Goal: Information Seeking & Learning: Learn about a topic

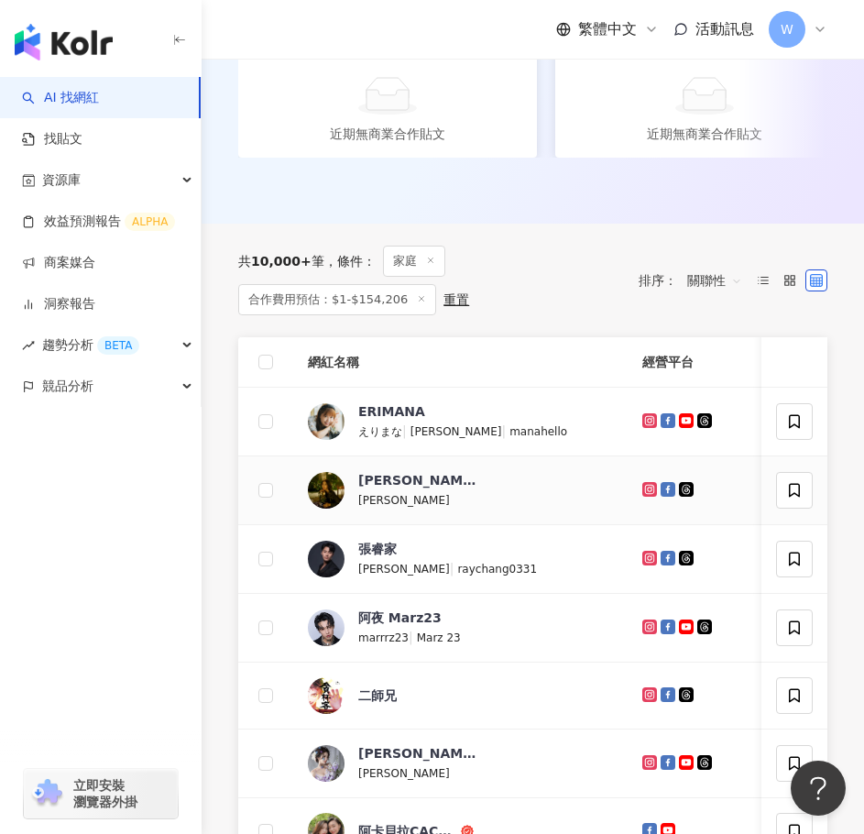
scroll to position [458, 0]
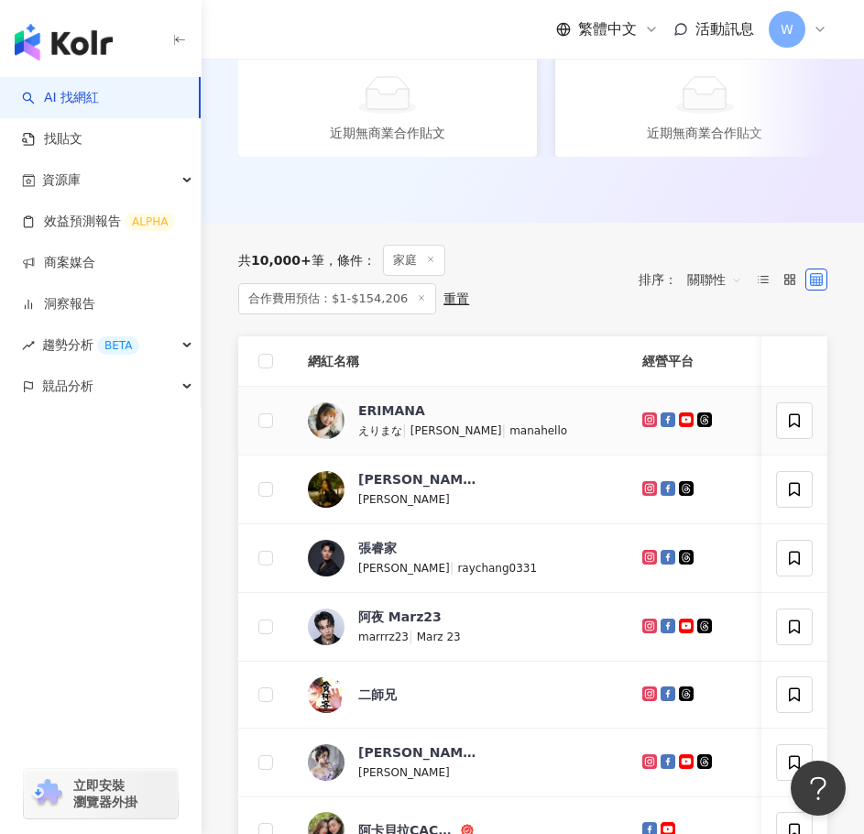
drag, startPoint x: 407, startPoint y: 463, endPoint x: 376, endPoint y: 502, distance: 50.3
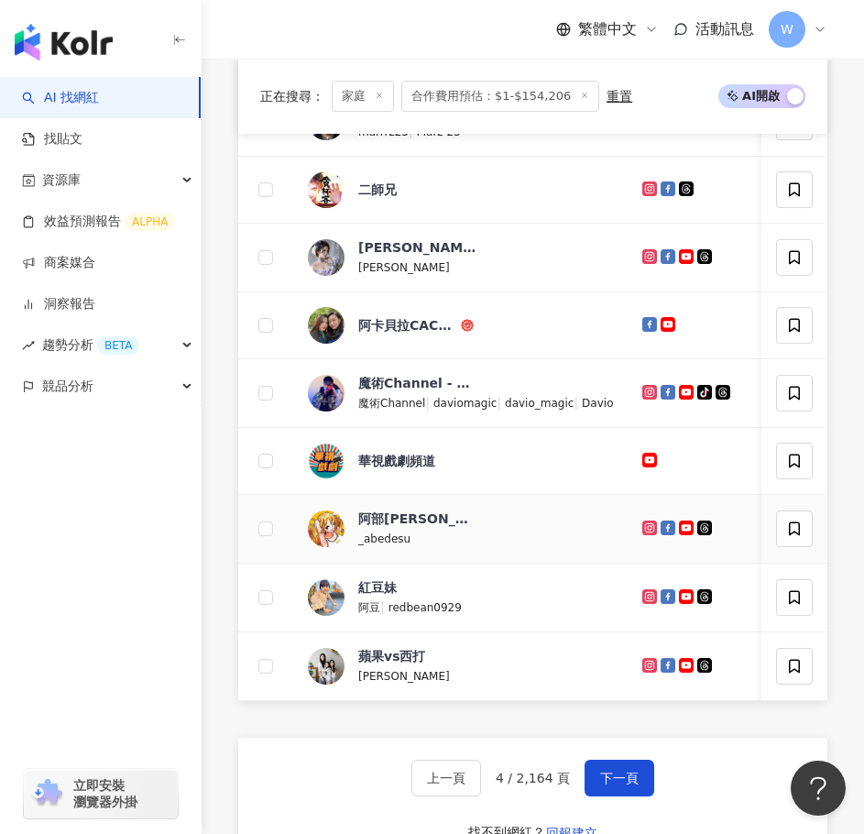
scroll to position [1192, 0]
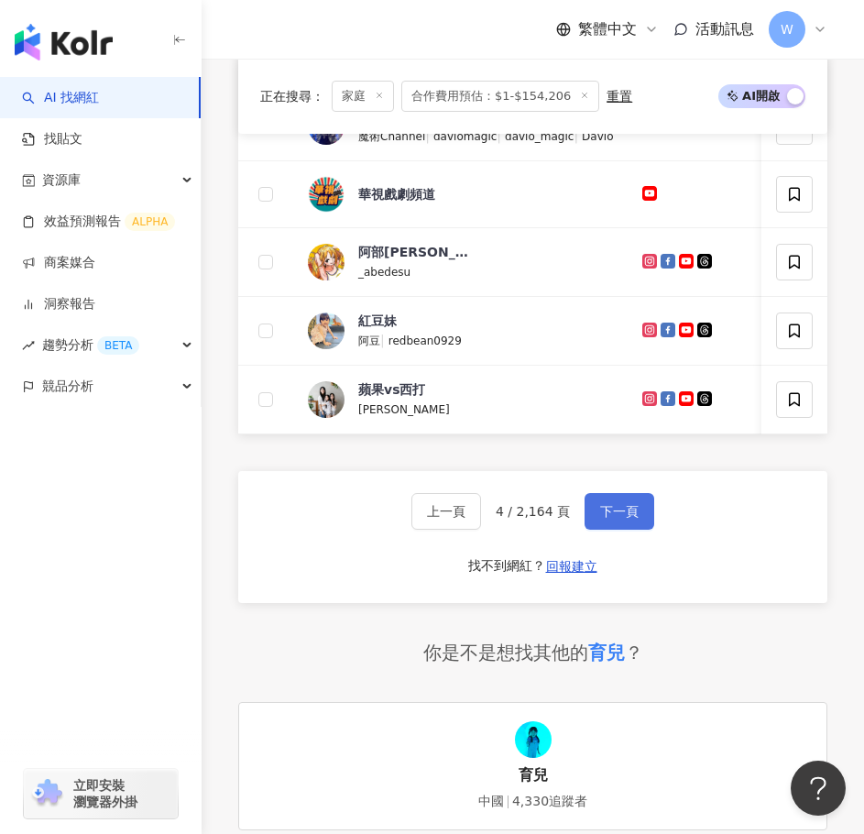
click at [595, 530] on button "下一頁" at bounding box center [620, 511] width 70 height 37
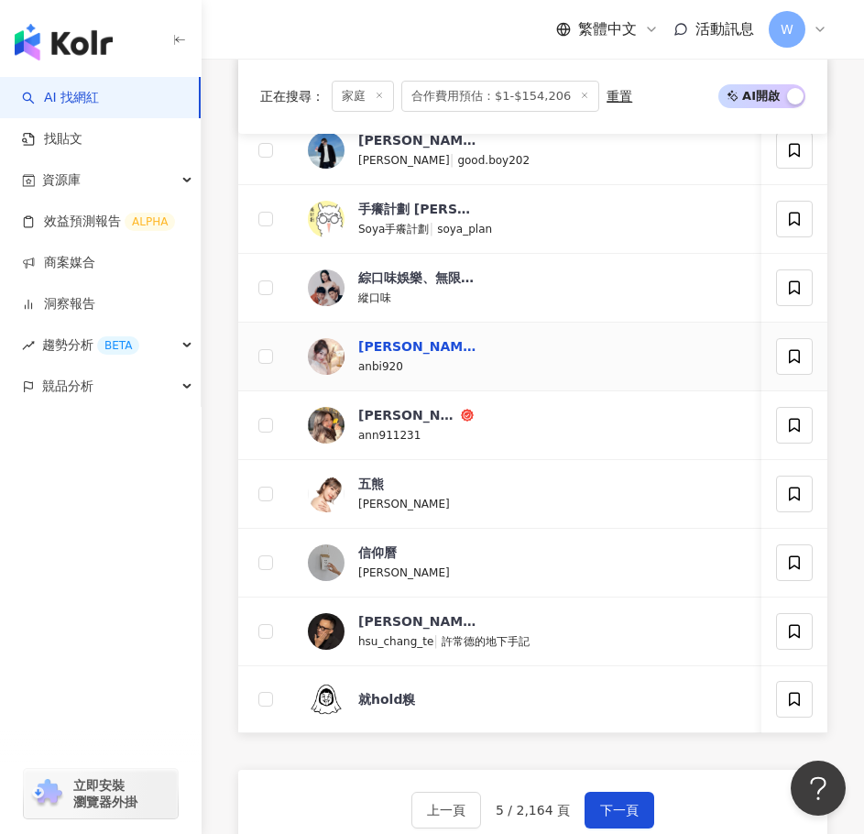
scroll to position [939, 0]
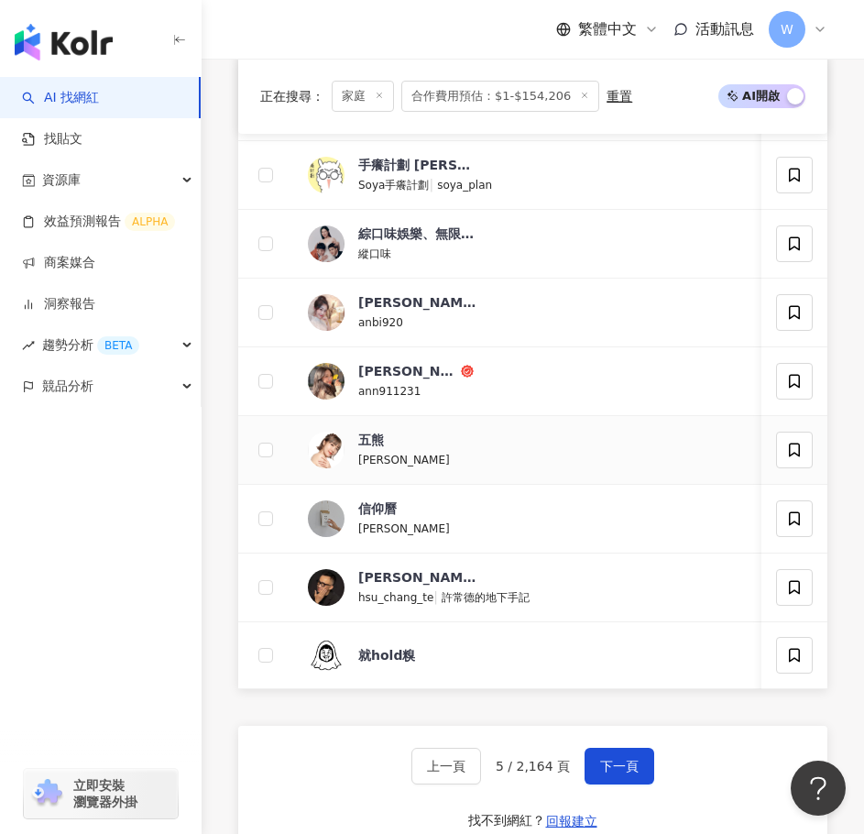
drag, startPoint x: 381, startPoint y: 443, endPoint x: 335, endPoint y: 470, distance: 54.2
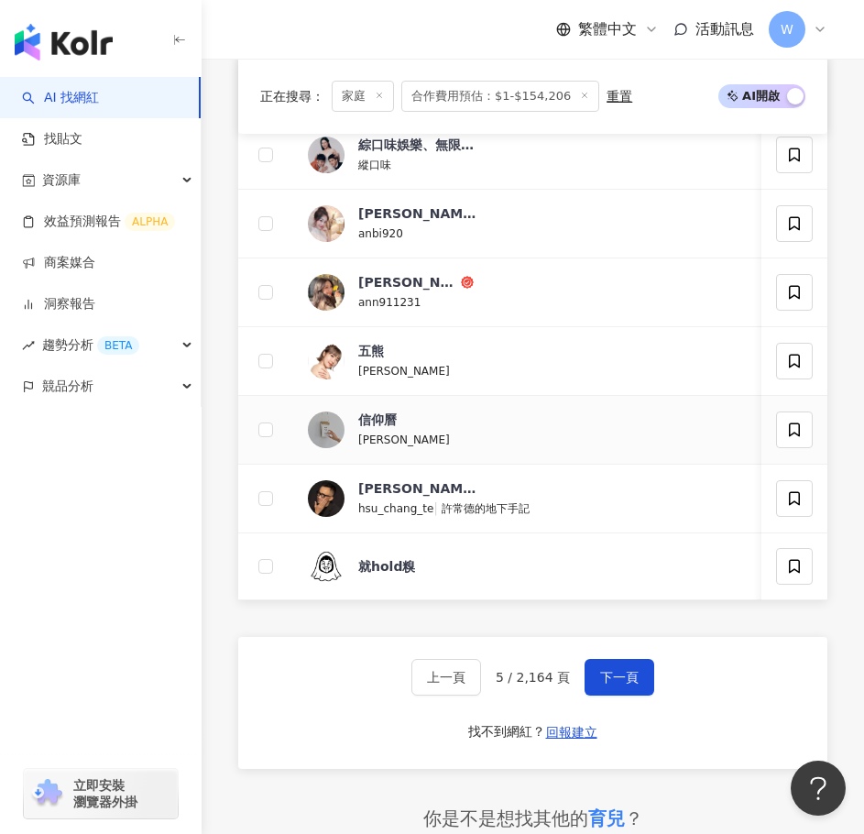
scroll to position [1030, 0]
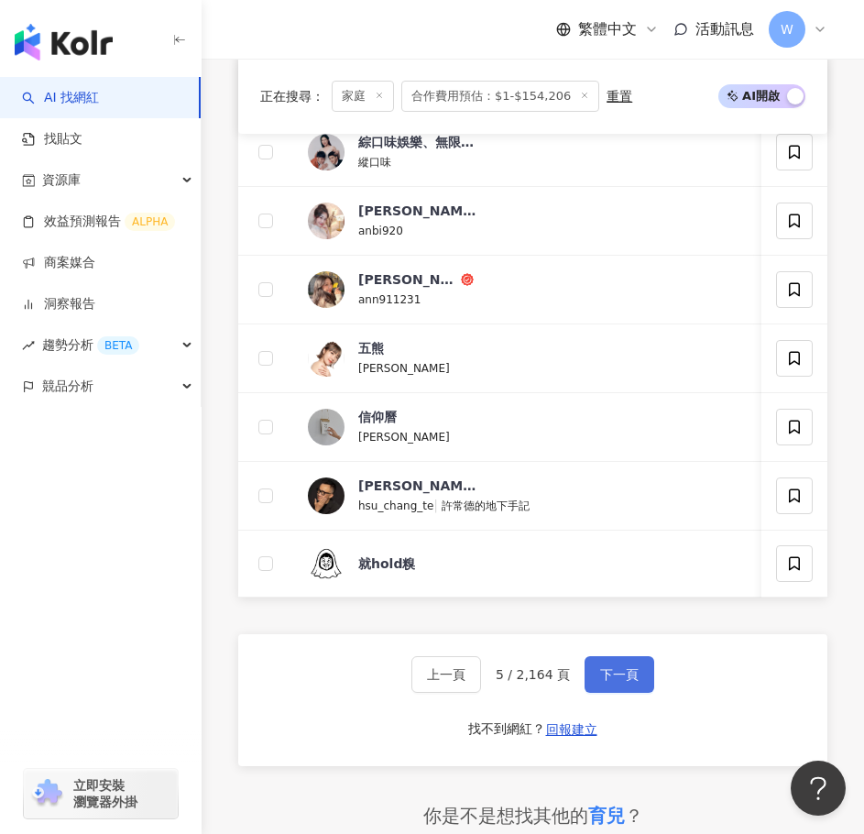
click at [619, 693] on button "下一頁" at bounding box center [620, 674] width 70 height 37
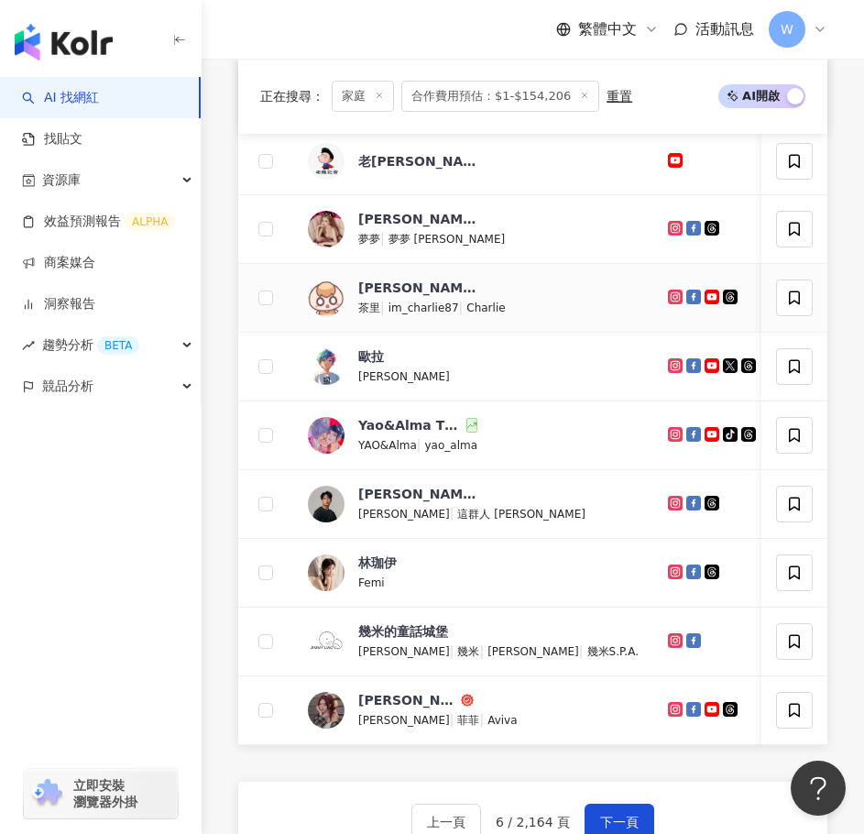
scroll to position [664, 0]
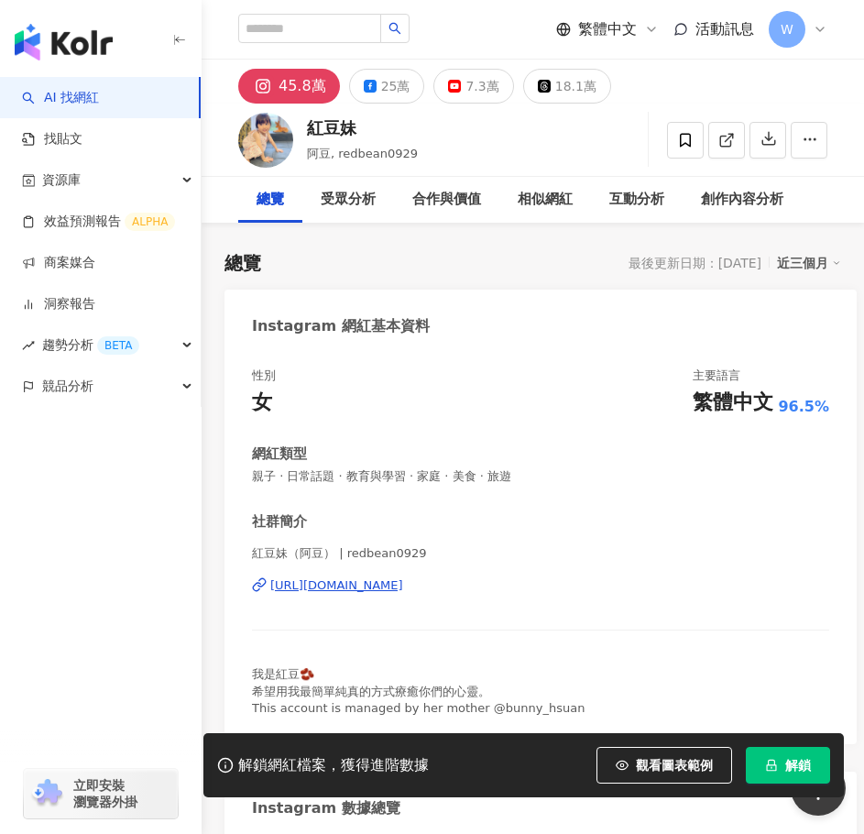
click at [390, 574] on div "紅豆妹（阿豆） | redbean0929 https://www.instagram.com/redbean0929/" at bounding box center [541, 598] width 578 height 107
click at [390, 581] on div "https://www.instagram.com/redbean0929/" at bounding box center [336, 586] width 133 height 17
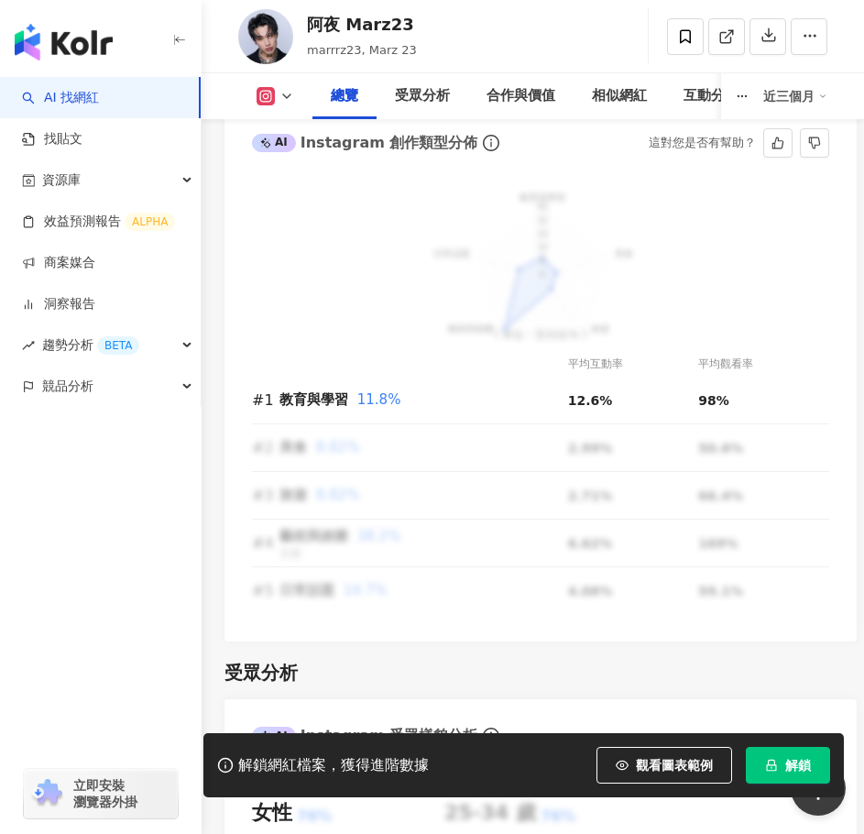
scroll to position [2108, 0]
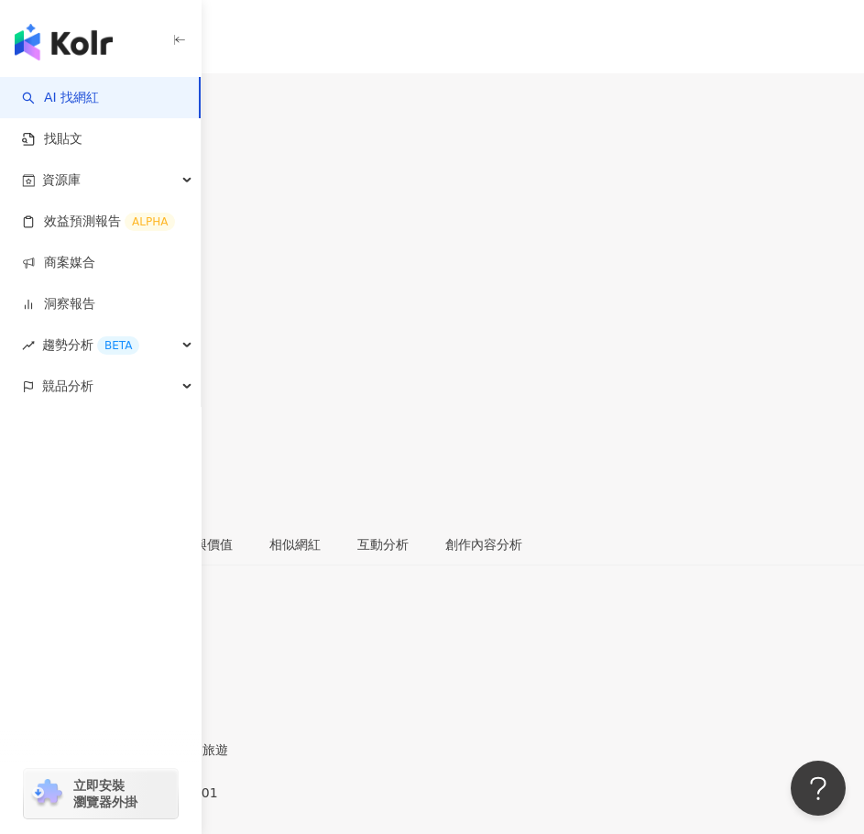
click at [161, 801] on div "https://www.instagram.com/lizlarababy0301/" at bounding box center [89, 808] width 143 height 15
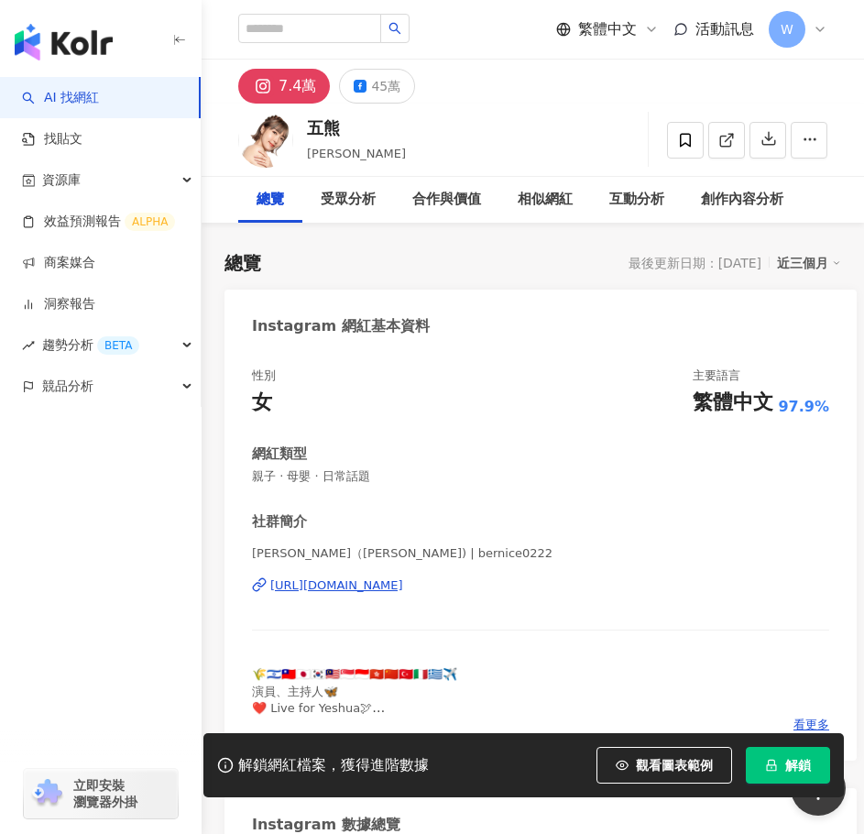
scroll to position [92, 0]
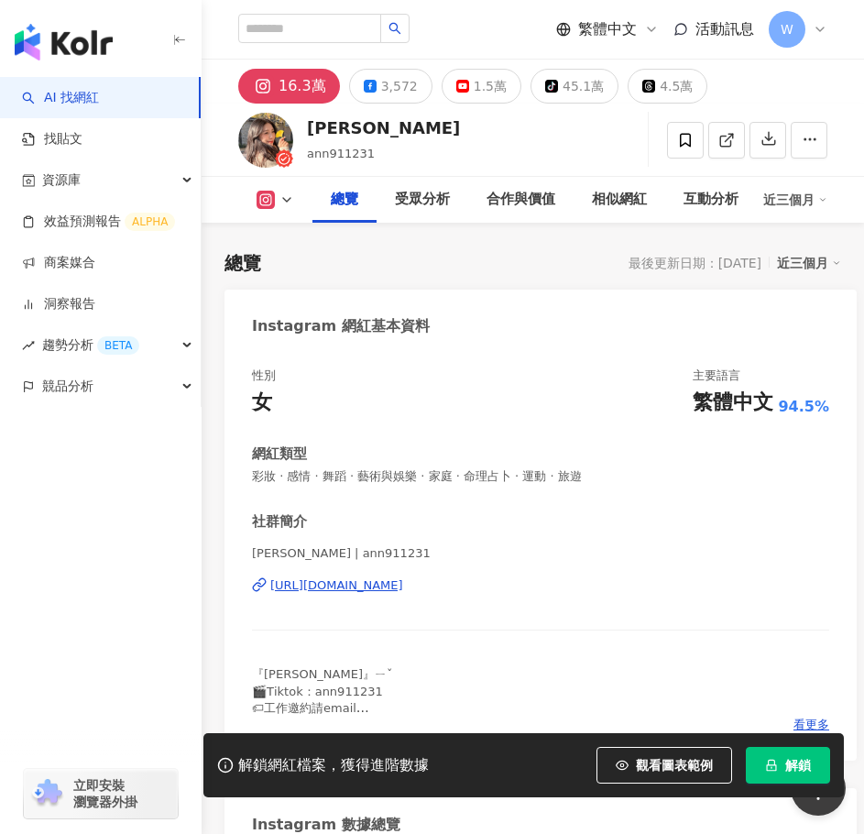
scroll to position [183, 0]
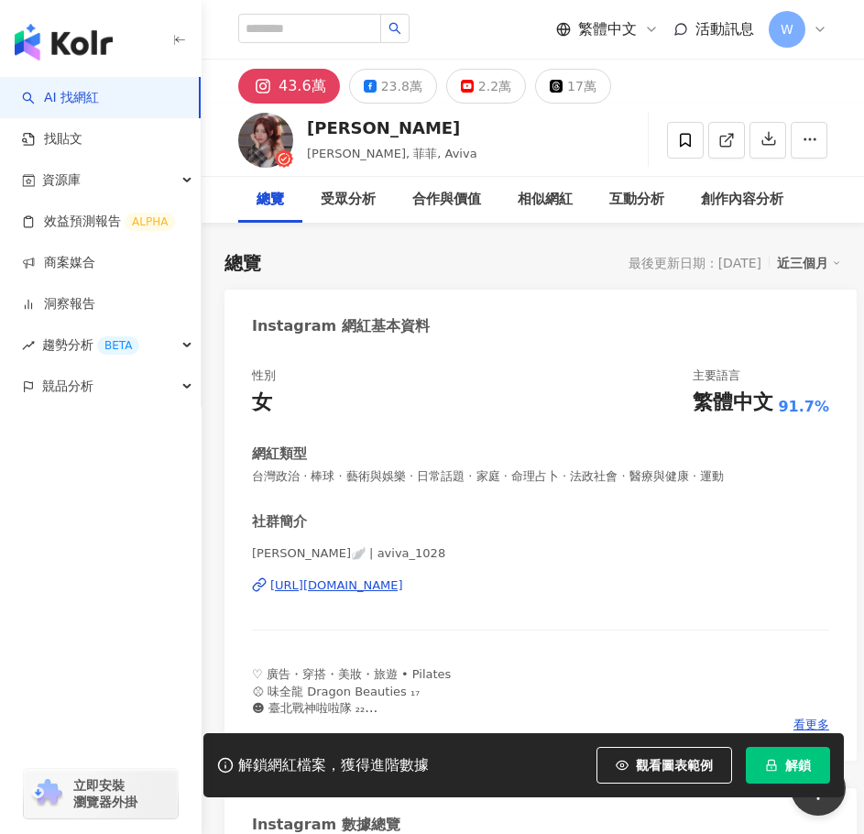
drag, startPoint x: 386, startPoint y: 590, endPoint x: 353, endPoint y: 582, distance: 34.0
click at [353, 582] on div "https://www.instagram.com/aviva_1028/" at bounding box center [336, 586] width 133 height 17
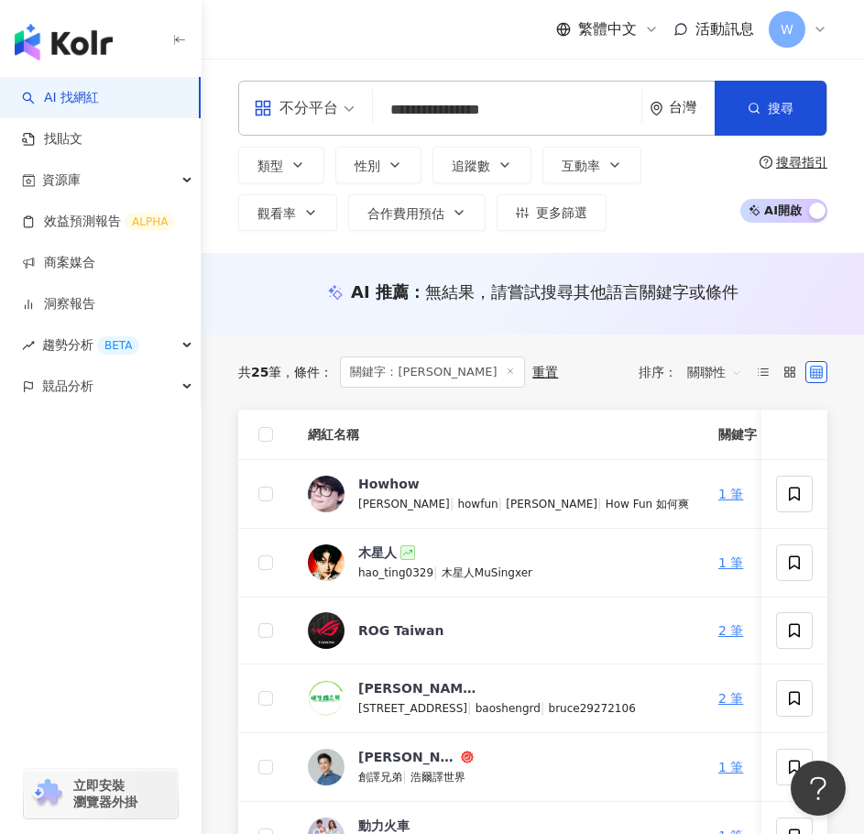
click at [539, 120] on input "**********" at bounding box center [507, 110] width 254 height 35
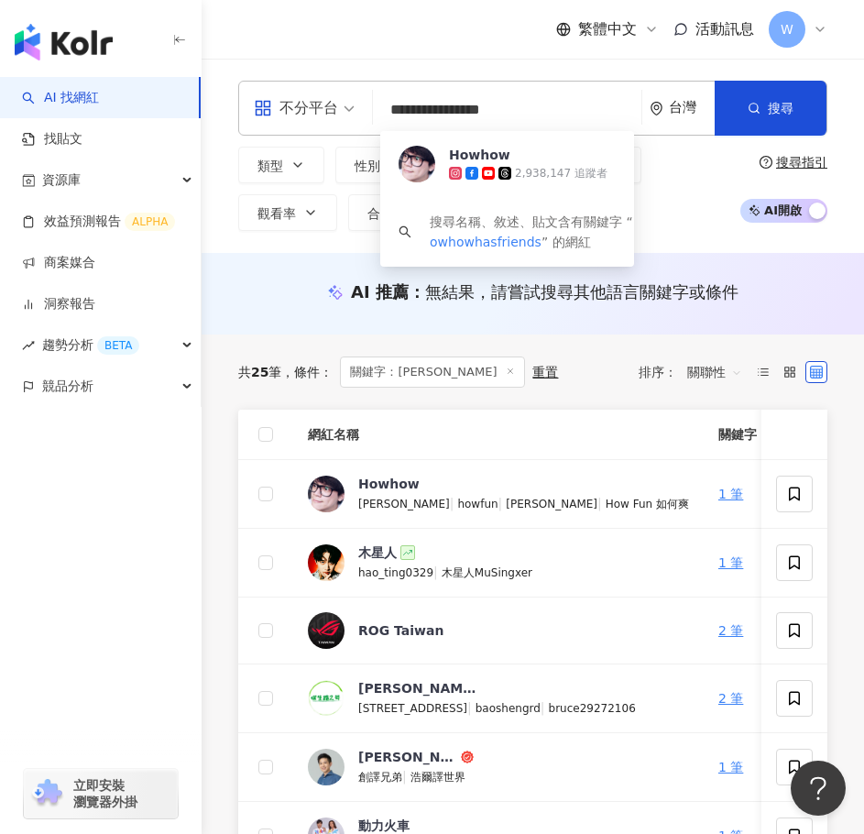
paste input "search"
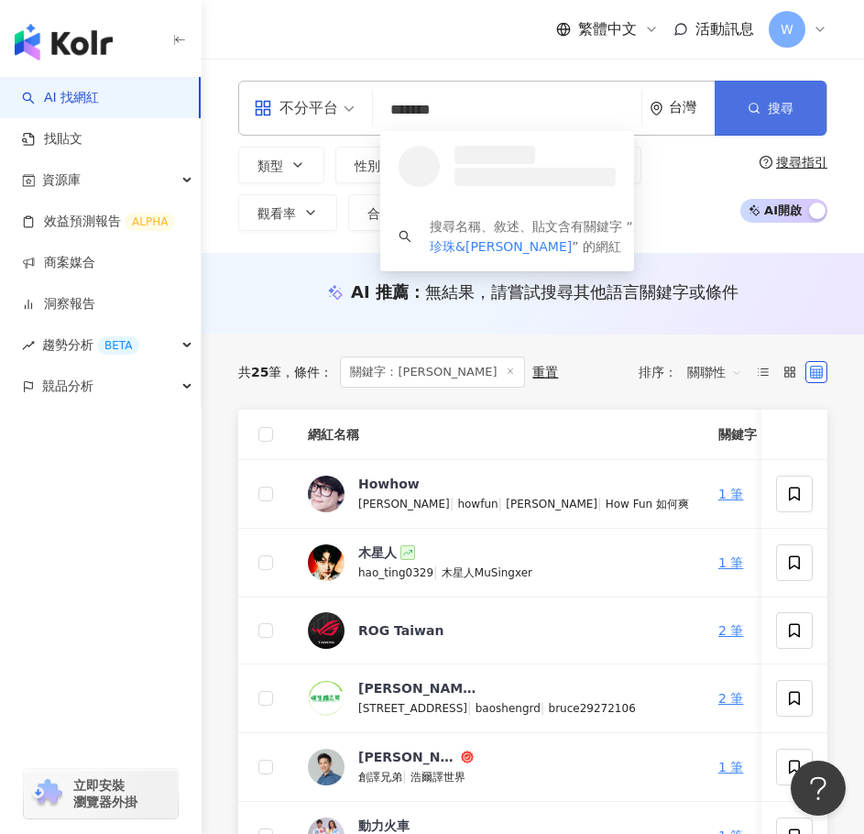
click at [756, 104] on circle "button" at bounding box center [754, 108] width 8 height 8
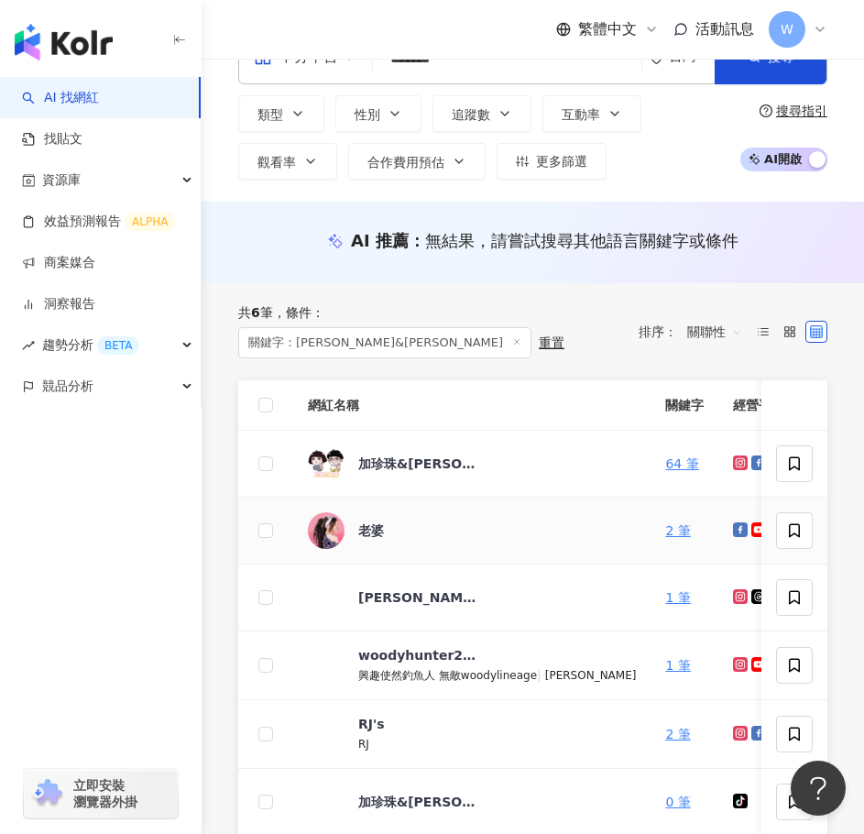
scroll to position [183, 0]
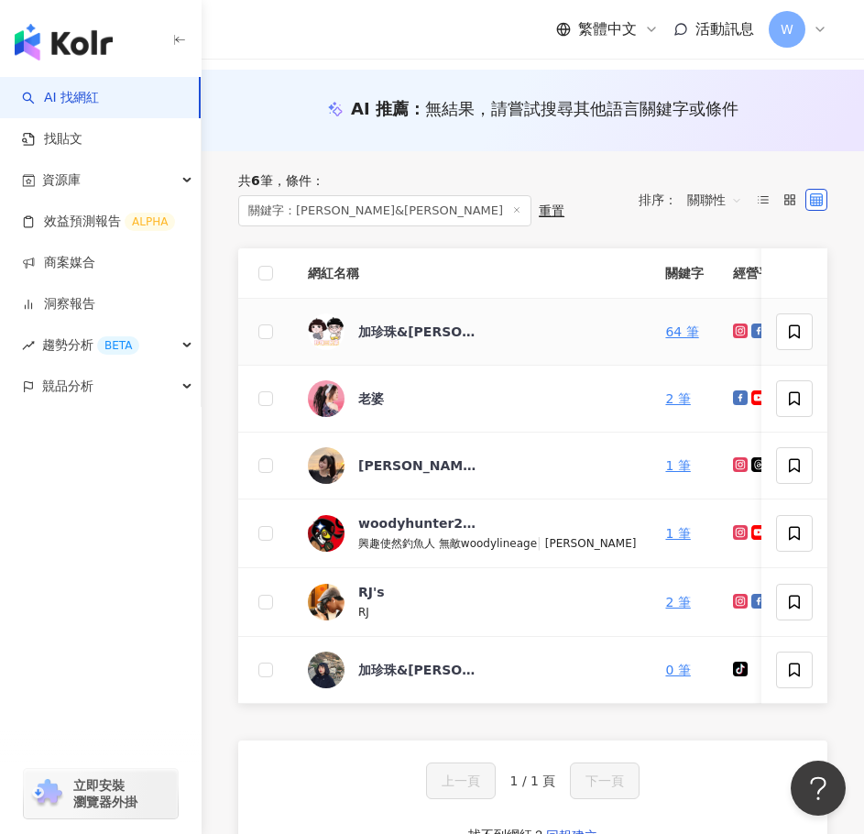
click at [430, 314] on div "加珍珠&甘那迪" at bounding box center [417, 332] width 119 height 37
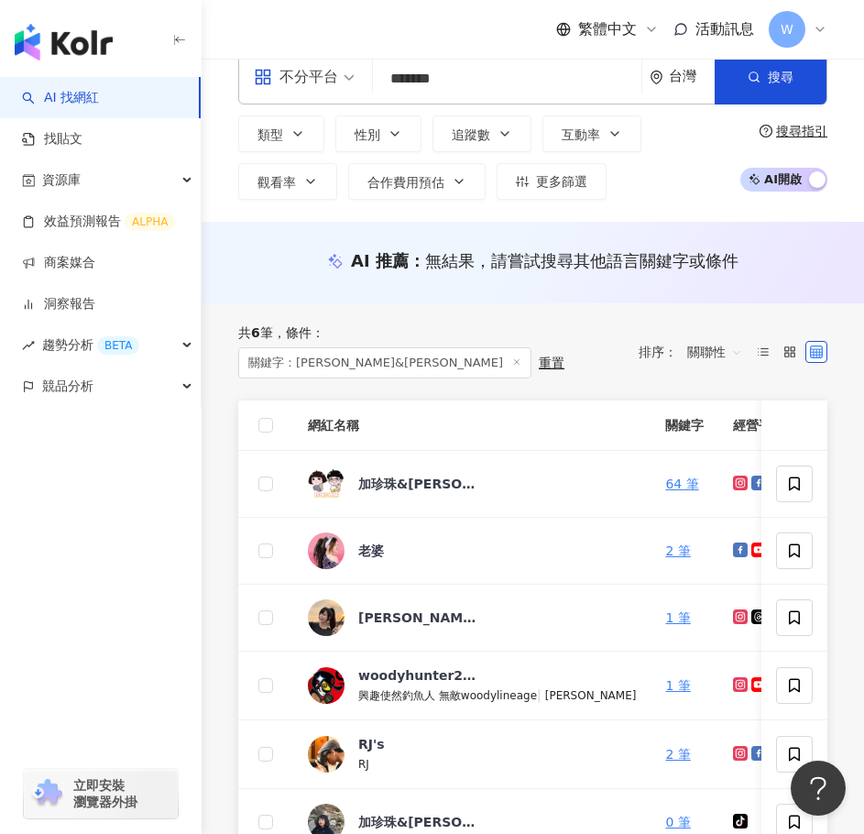
scroll to position [0, 0]
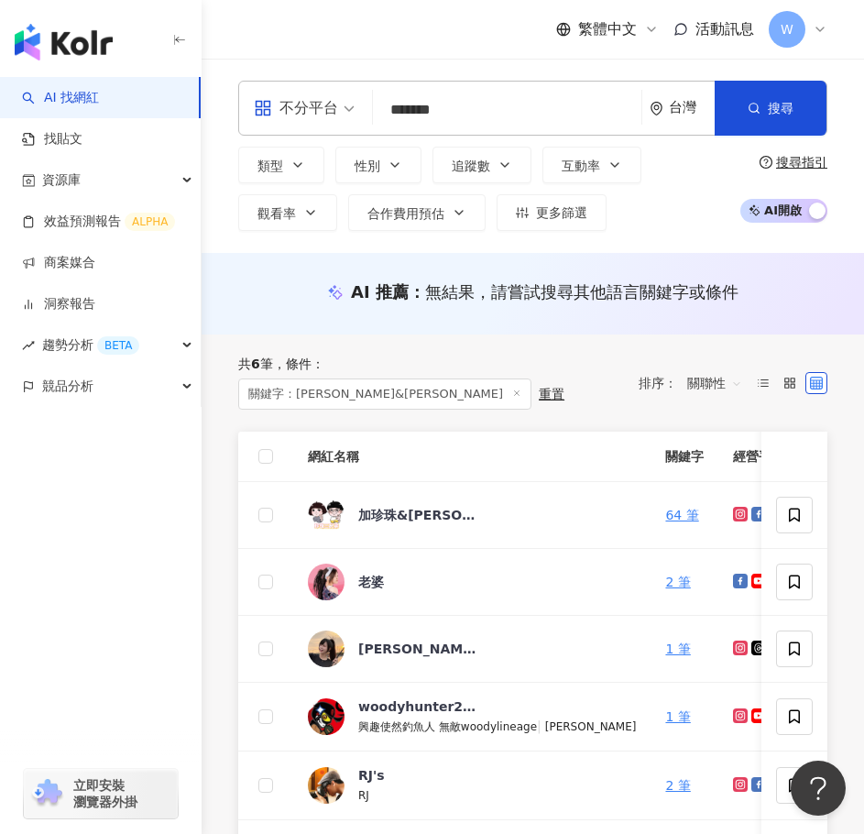
click at [500, 113] on input "*******" at bounding box center [507, 110] width 254 height 35
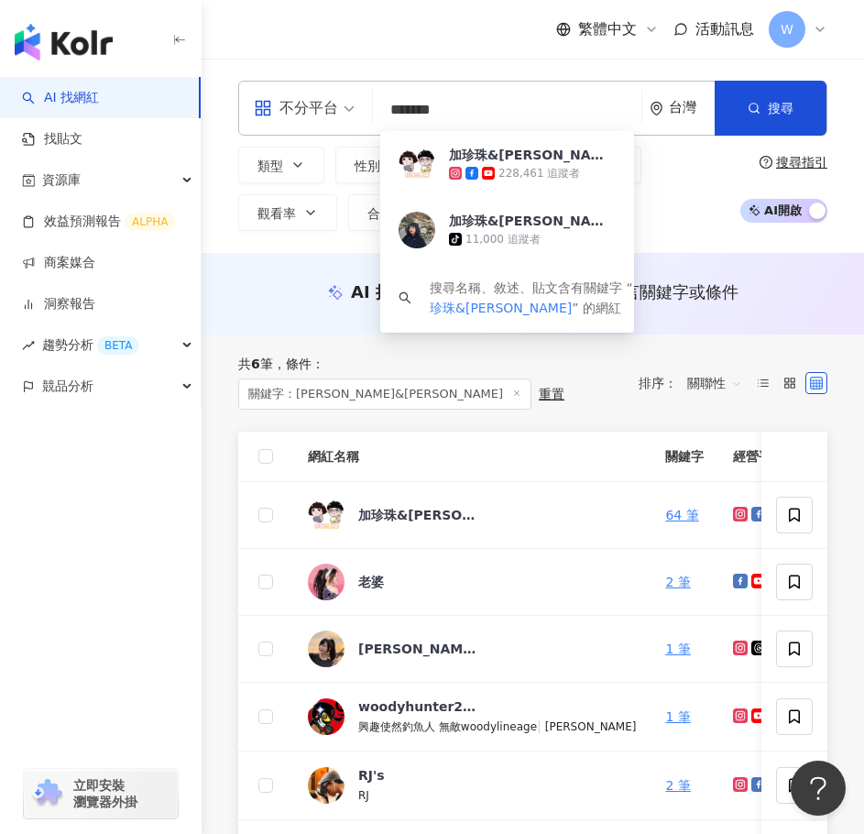
paste input "**"
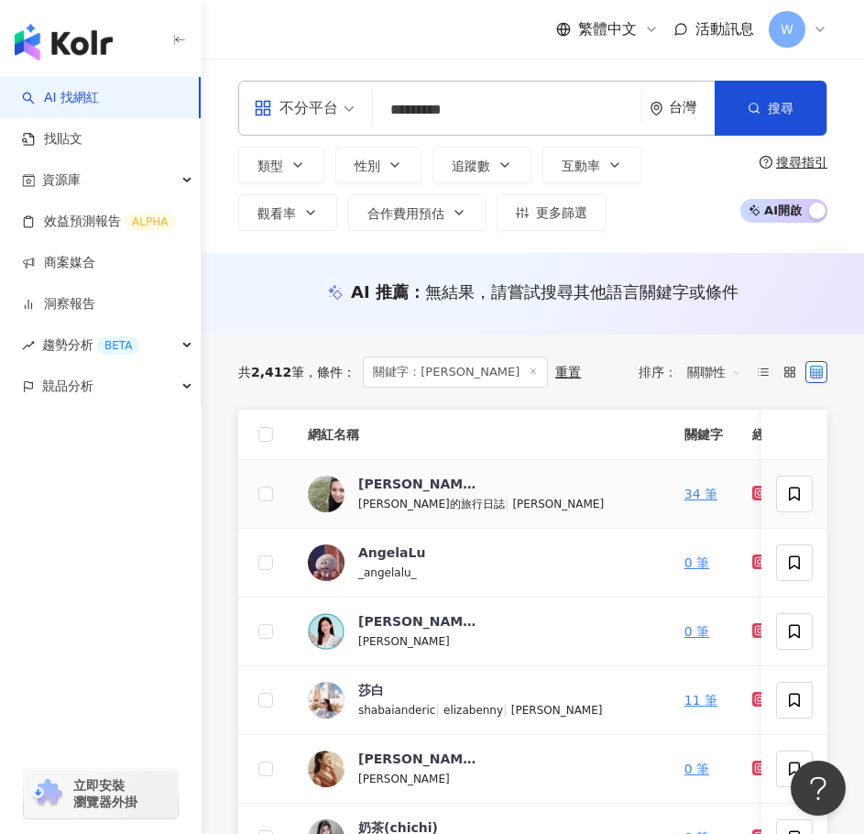
type input "*********"
click at [391, 491] on span "Eliza" at bounding box center [417, 484] width 119 height 18
click at [483, 109] on input "*********" at bounding box center [507, 110] width 254 height 35
paste input "******"
type input "******"
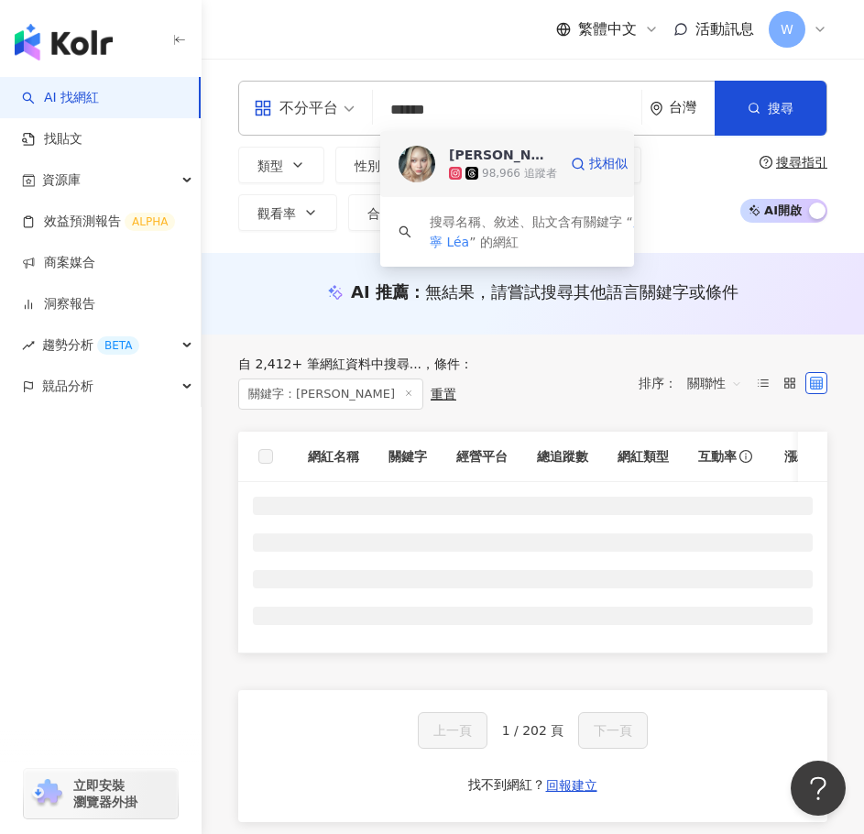
click at [479, 166] on div "98,966 追蹤者" at bounding box center [503, 173] width 108 height 18
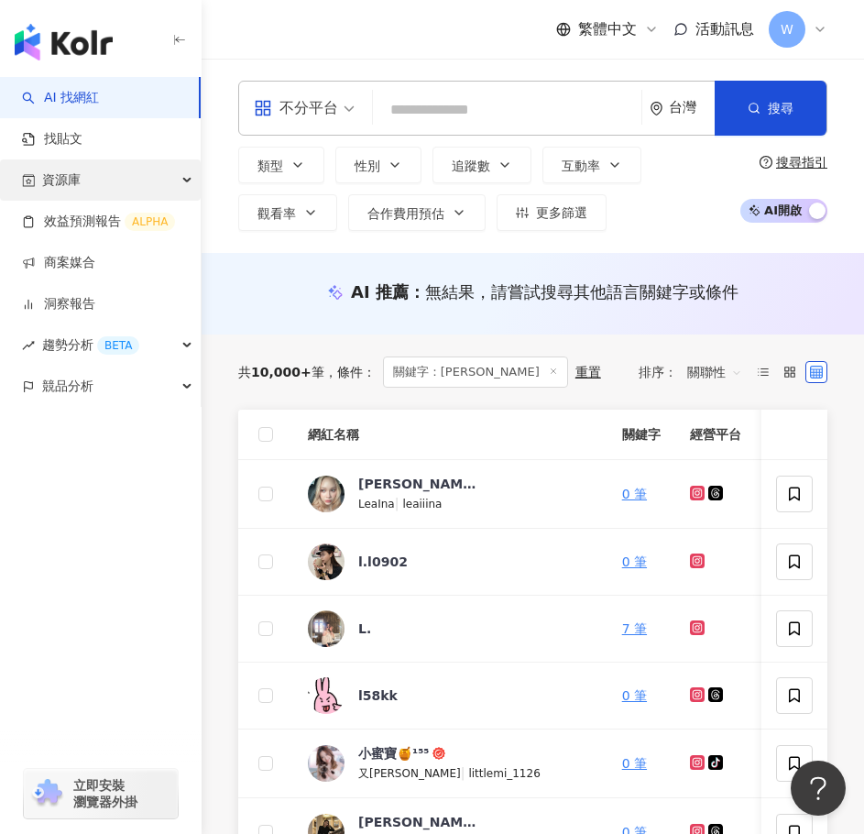
click at [182, 176] on div "資源庫" at bounding box center [100, 180] width 201 height 41
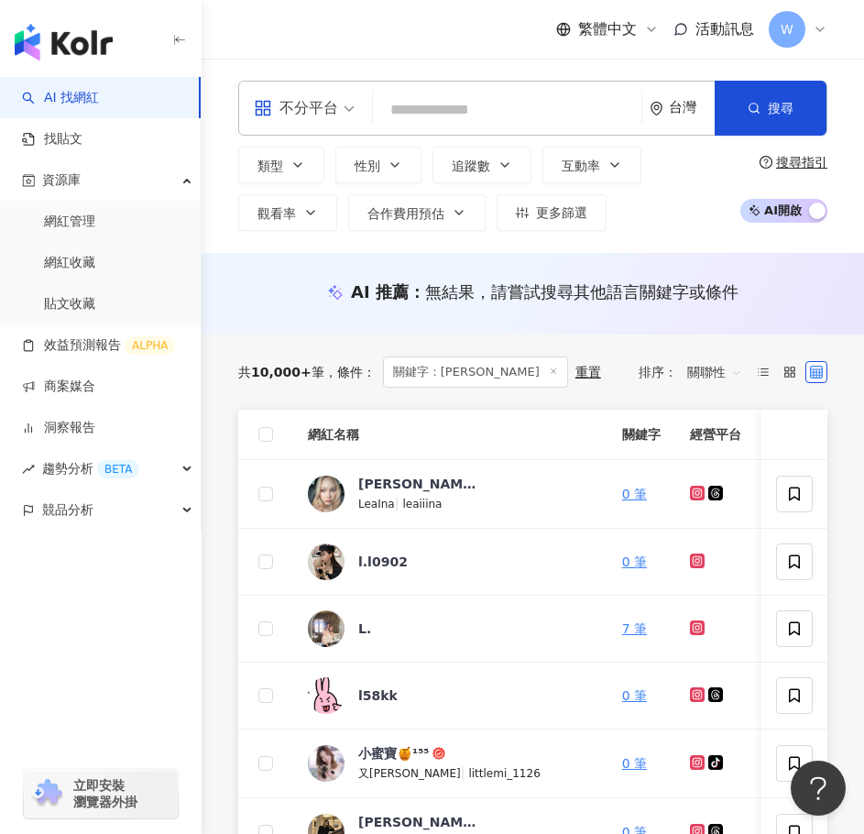
click at [349, 113] on span "不分平台" at bounding box center [304, 108] width 101 height 29
click at [500, 117] on input "search" at bounding box center [507, 110] width 254 height 35
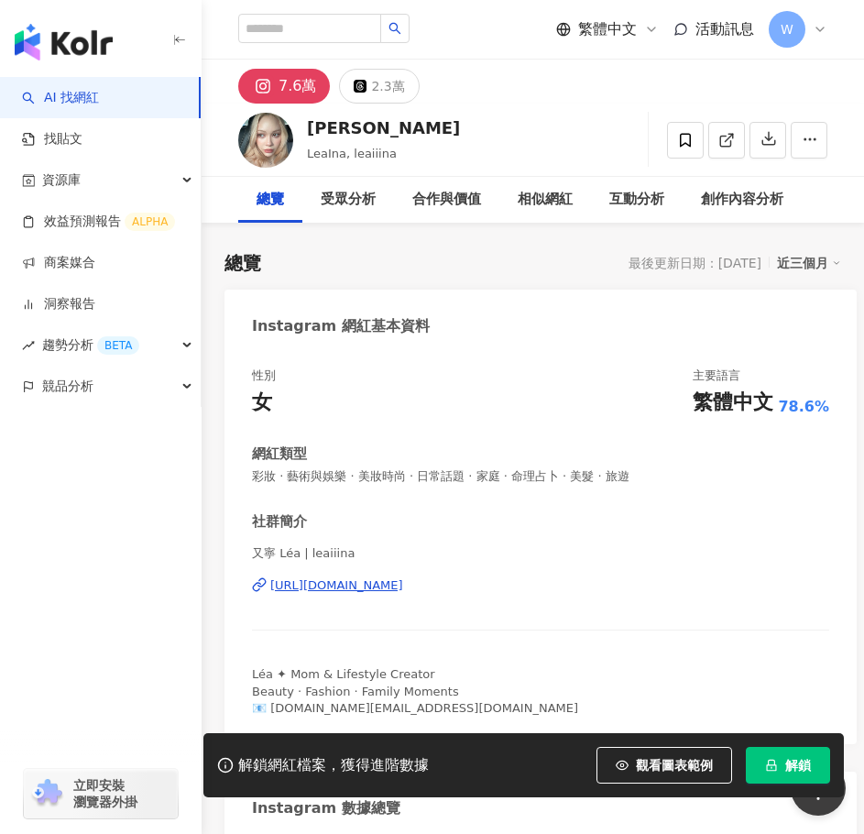
scroll to position [92, 0]
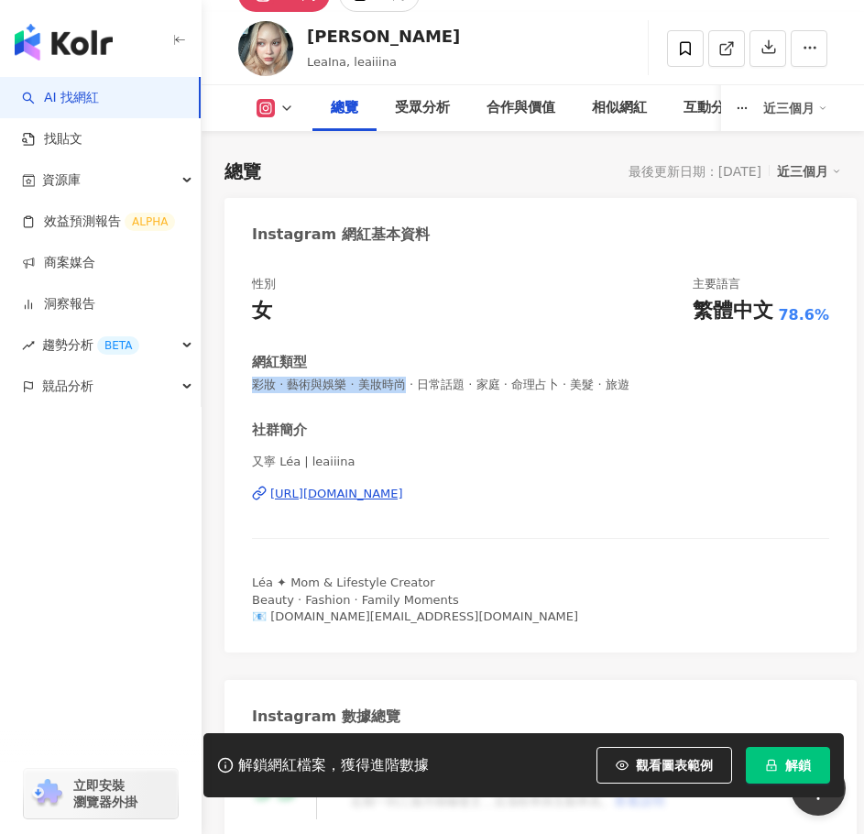
drag, startPoint x: 249, startPoint y: 391, endPoint x: 415, endPoint y: 395, distance: 166.0
click at [415, 395] on div "性別 女 主要語言 繁體中文 78.6% 網紅類型 彩妝 · 藝術與娛樂 · 美妝時尚 · 日常話題 · 家庭 · 命理占卜 · 美髮 · 旅遊 社群簡介 又…" at bounding box center [541, 455] width 633 height 395
copy span "彩妝 · 藝術與娛樂 · 美妝時尚"
